Goal: Navigation & Orientation: Find specific page/section

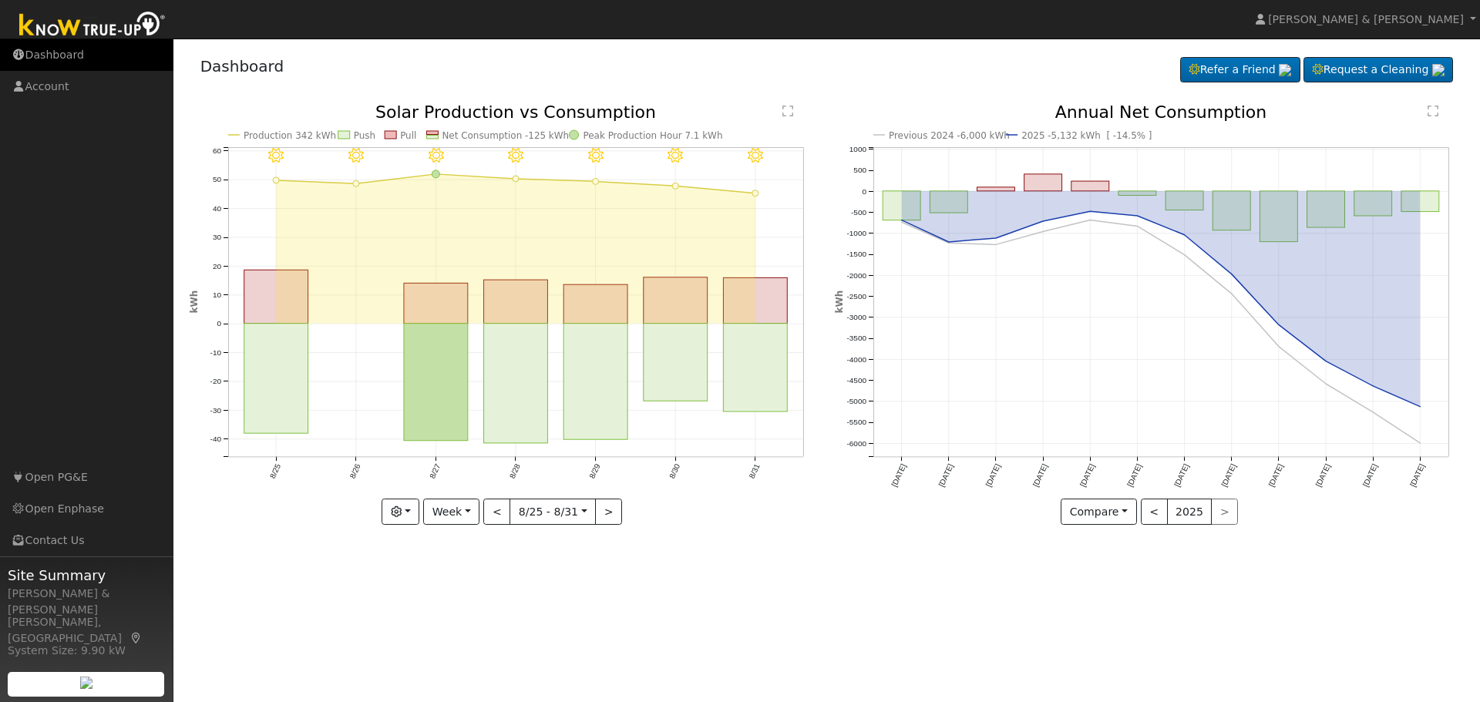
click at [33, 49] on link "Dashboard" at bounding box center [86, 55] width 173 height 32
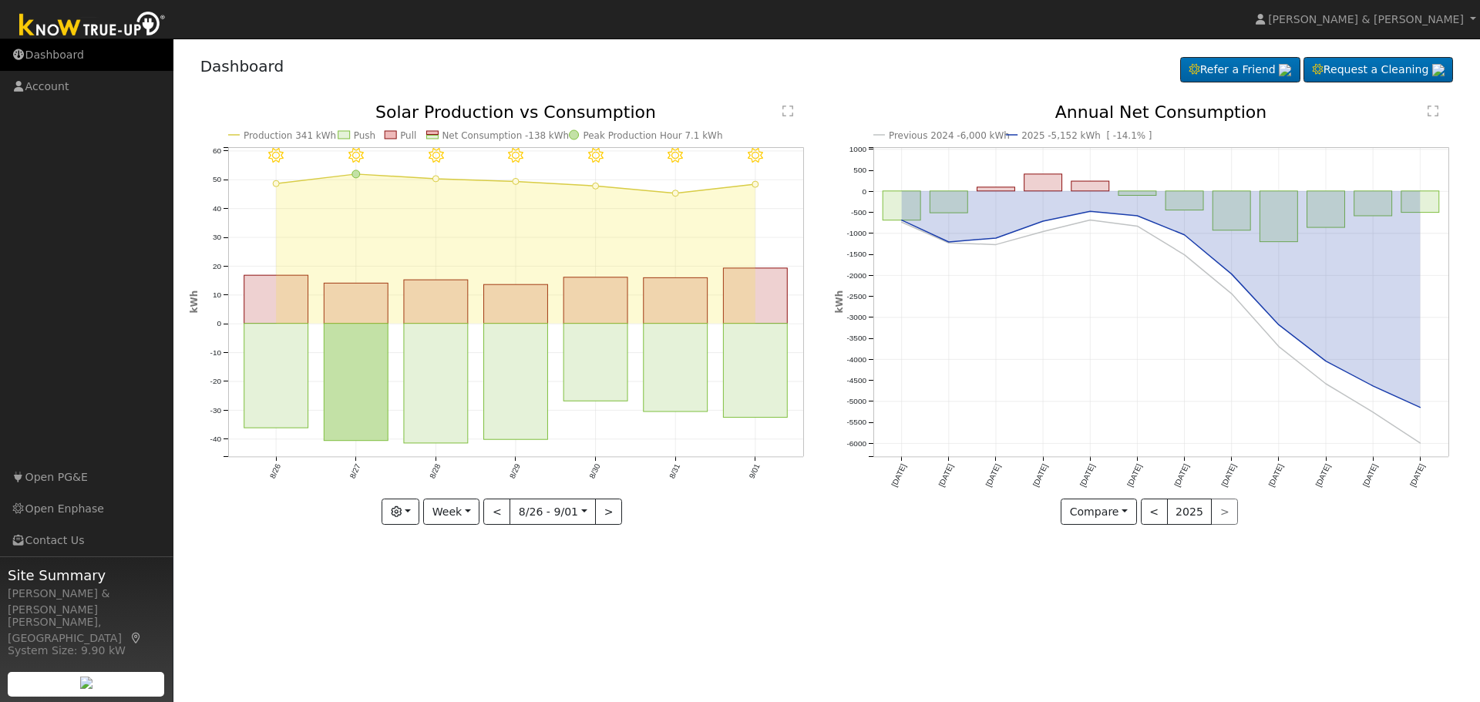
click at [30, 56] on link "Dashboard" at bounding box center [86, 55] width 173 height 32
click at [73, 56] on link "Dashboard" at bounding box center [86, 55] width 173 height 32
click at [49, 63] on link "Dashboard" at bounding box center [86, 55] width 173 height 32
